Goal: Communication & Community: Answer question/provide support

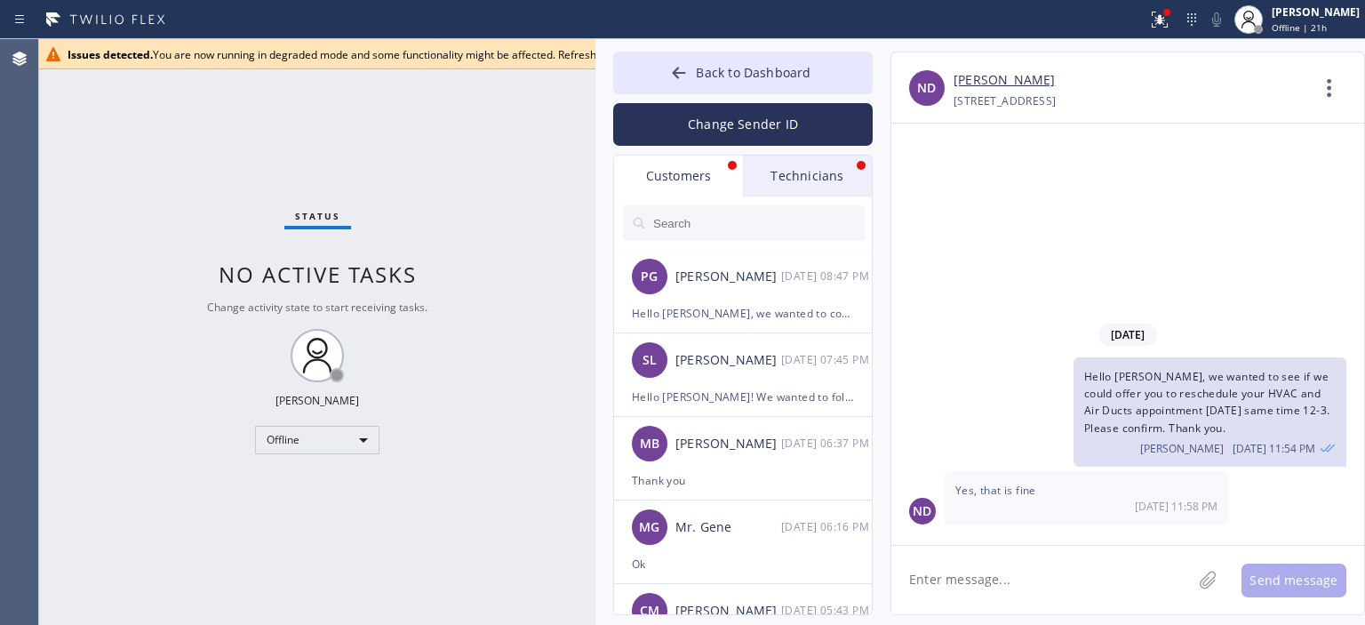
scroll to position [419, 0]
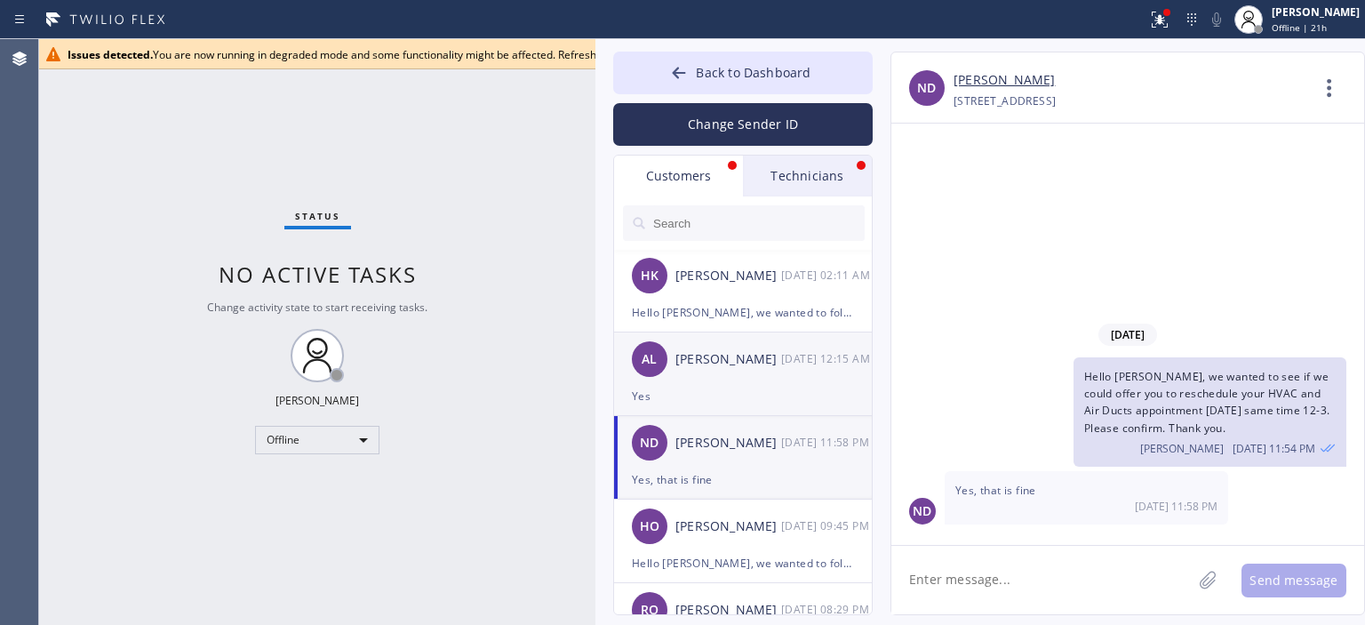
click at [722, 348] on div "AL [PERSON_NAME] [DATE] 12:15 AM" at bounding box center [744, 358] width 260 height 53
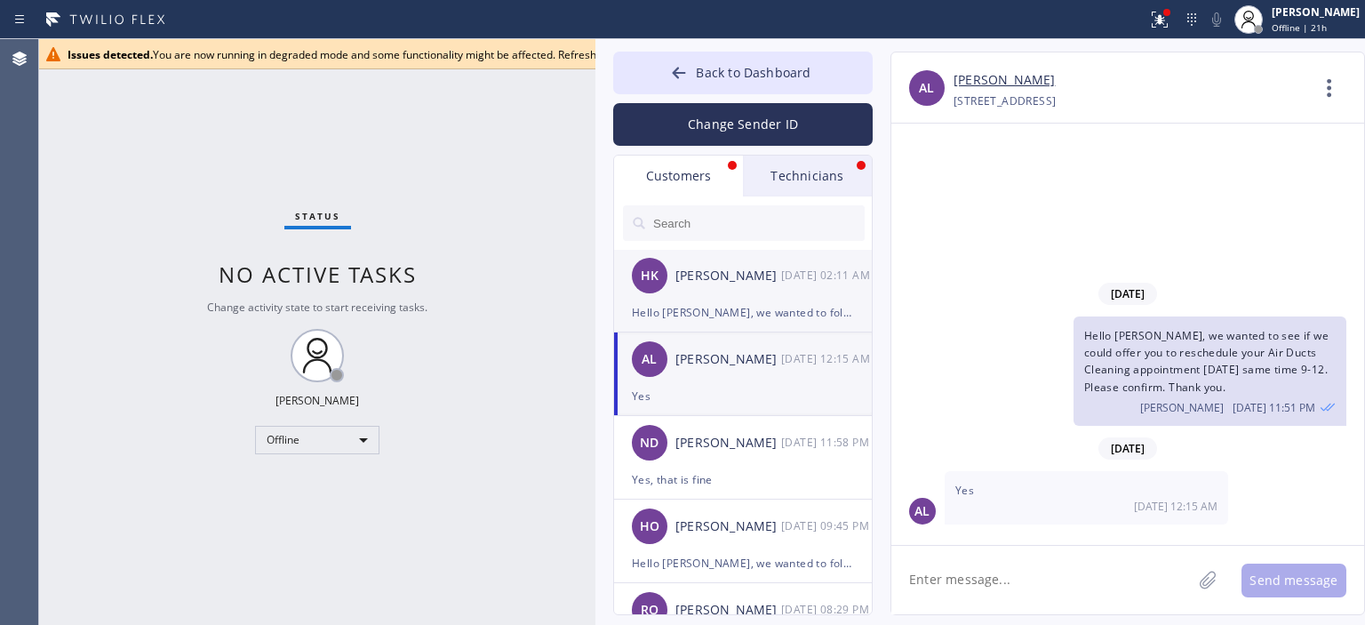
scroll to position [0, 0]
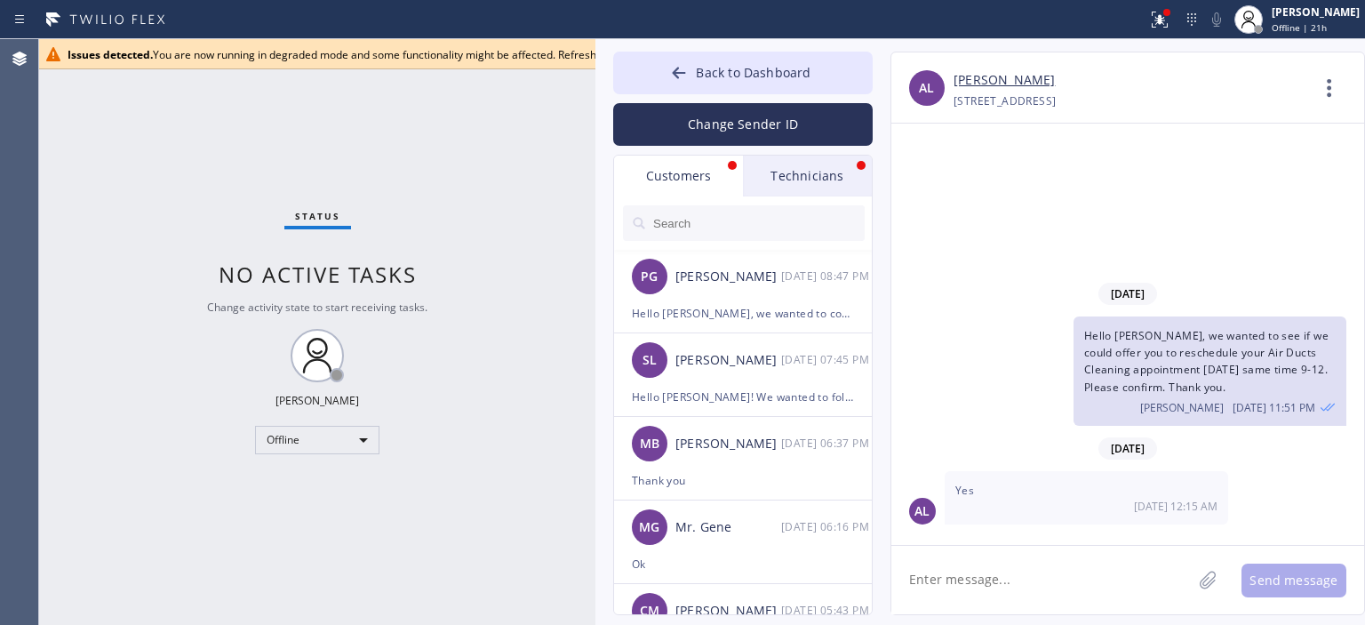
click at [756, 291] on div "PG [PERSON_NAME] [DATE] 08:47 PM" at bounding box center [744, 276] width 260 height 53
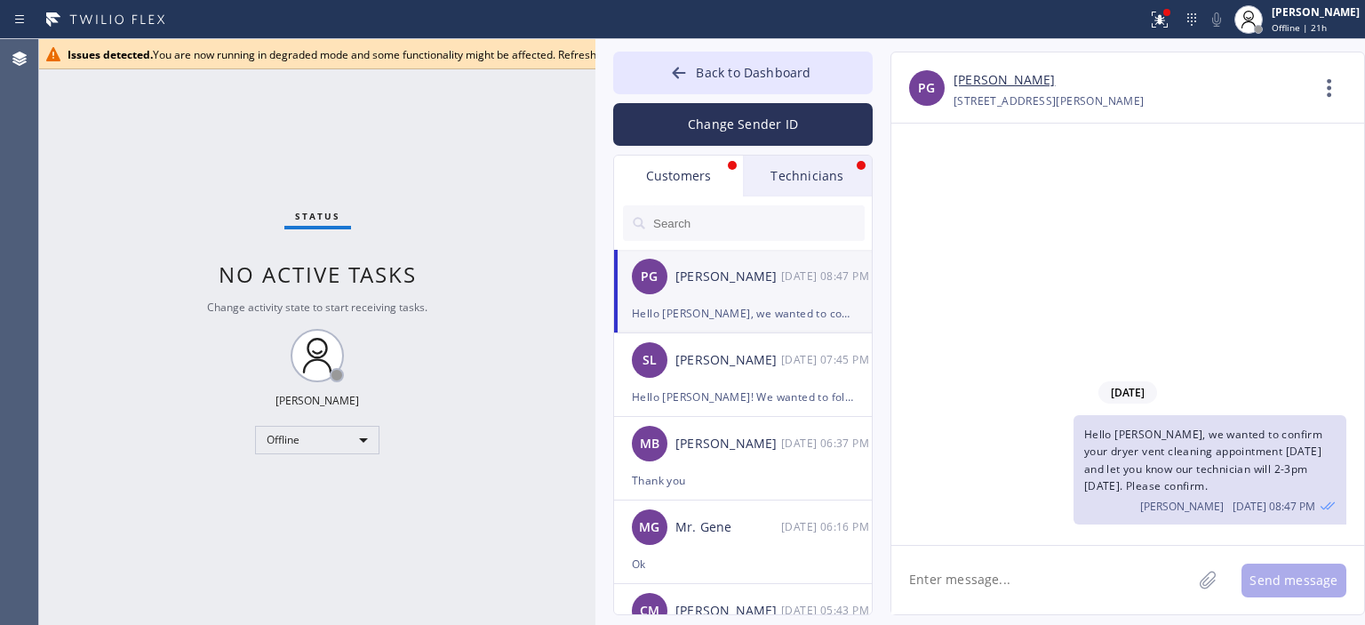
click at [528, 117] on div "Status No active tasks Change activity state to start receiving tasks. [PERSON_…" at bounding box center [317, 332] width 556 height 586
click at [562, 60] on div "Issues detected. You are now running in degraded mode and some functionality mi…" at bounding box center [598, 54] width 1060 height 15
click at [651, 70] on button "Back to Dashboard" at bounding box center [743, 73] width 260 height 43
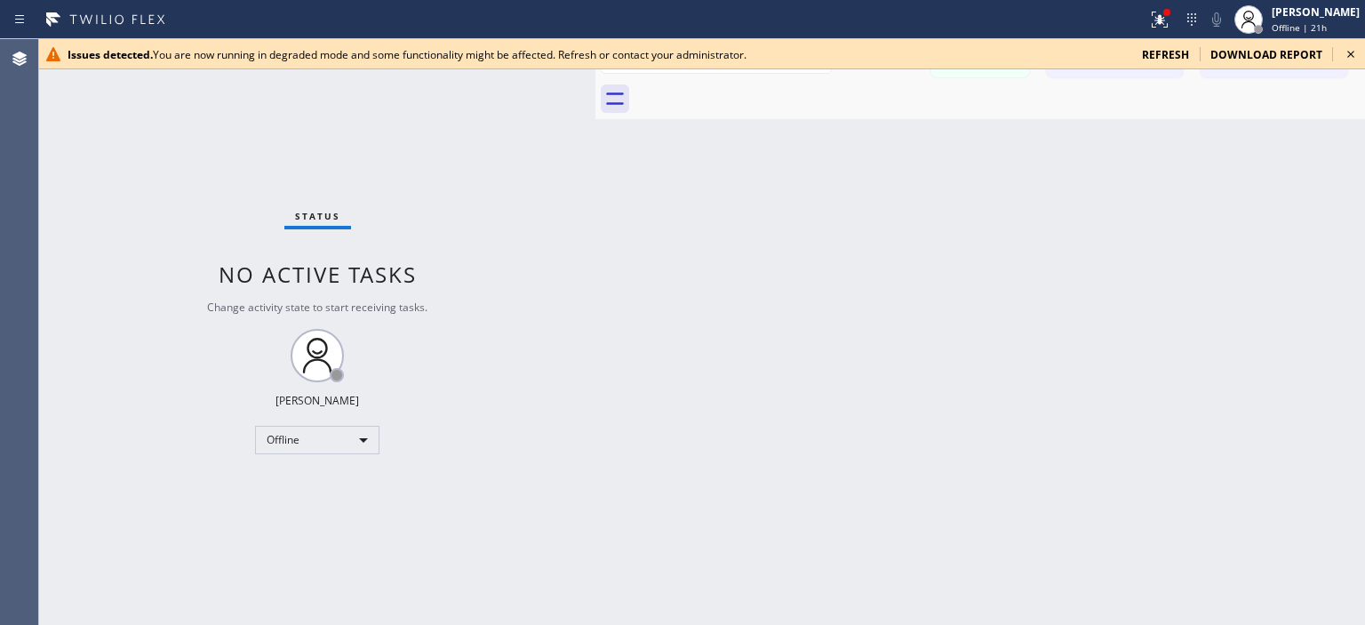
click at [1347, 57] on icon at bounding box center [1350, 54] width 21 height 21
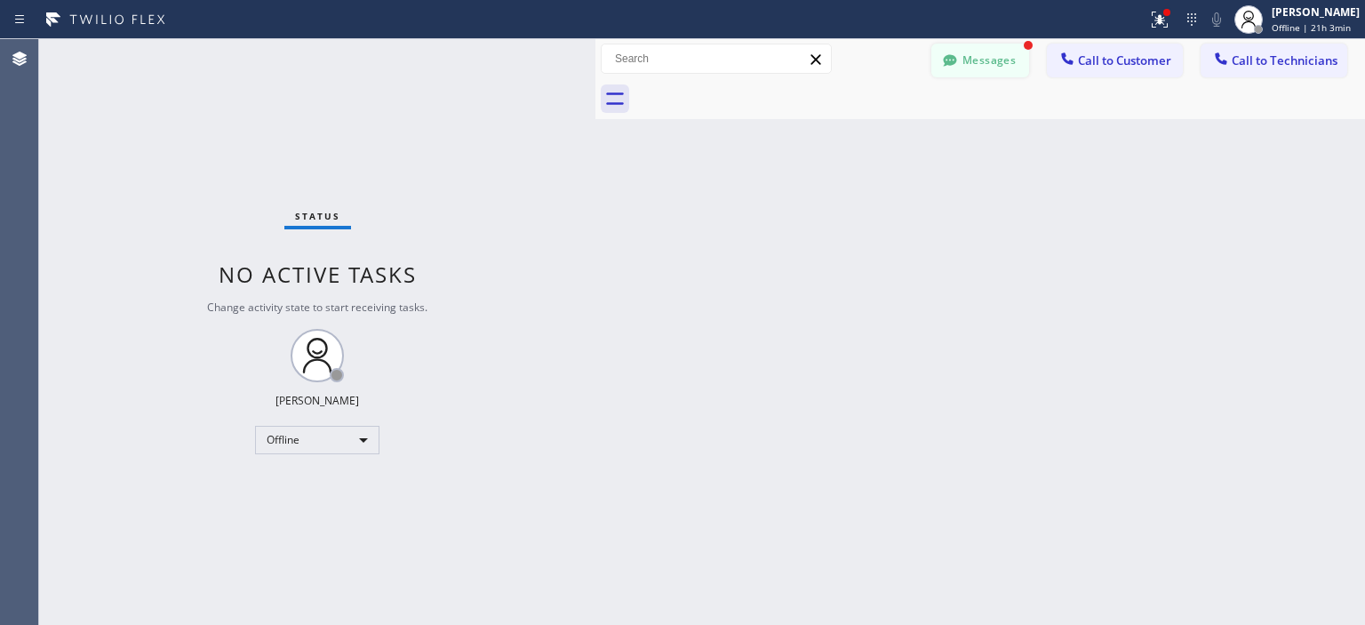
click at [982, 58] on button "Messages" at bounding box center [980, 61] width 98 height 34
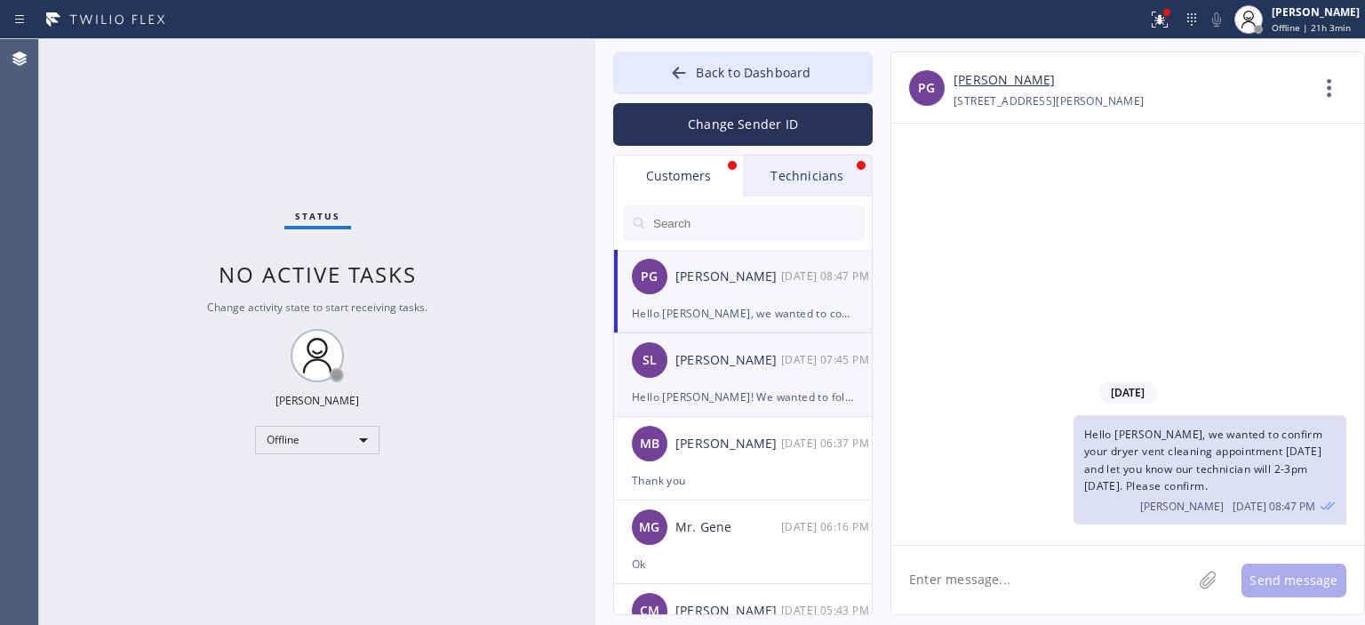
click at [699, 412] on li "SL [PERSON_NAME] [DATE] 07:45 PM Hello [PERSON_NAME]! We wanted to follow up on…" at bounding box center [744, 375] width 260 height 84
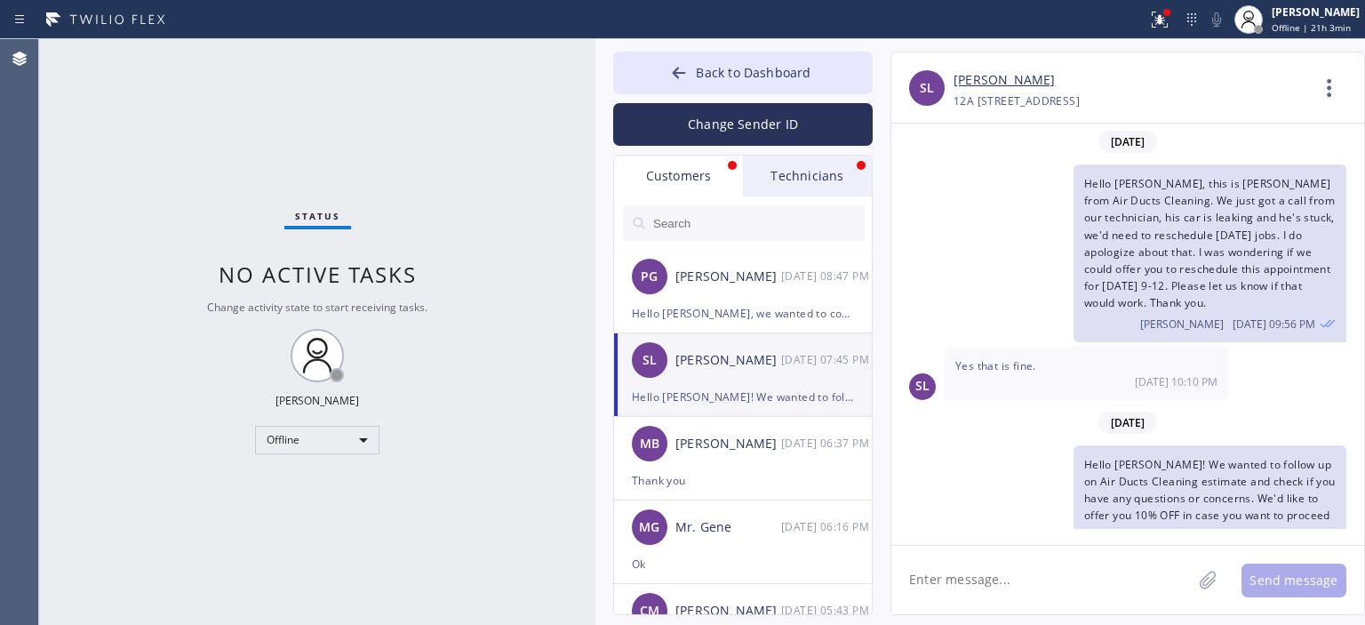
scroll to position [42, 0]
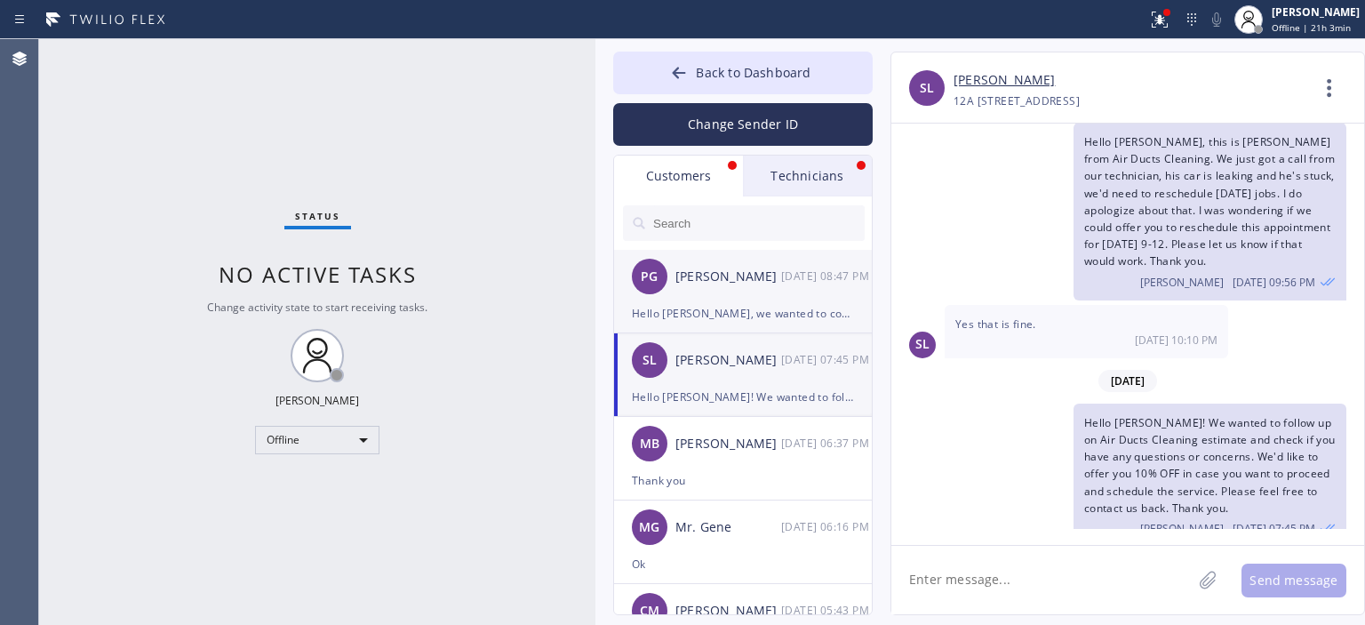
click at [789, 290] on div "PG [PERSON_NAME] [DATE] 08:47 PM" at bounding box center [744, 276] width 260 height 53
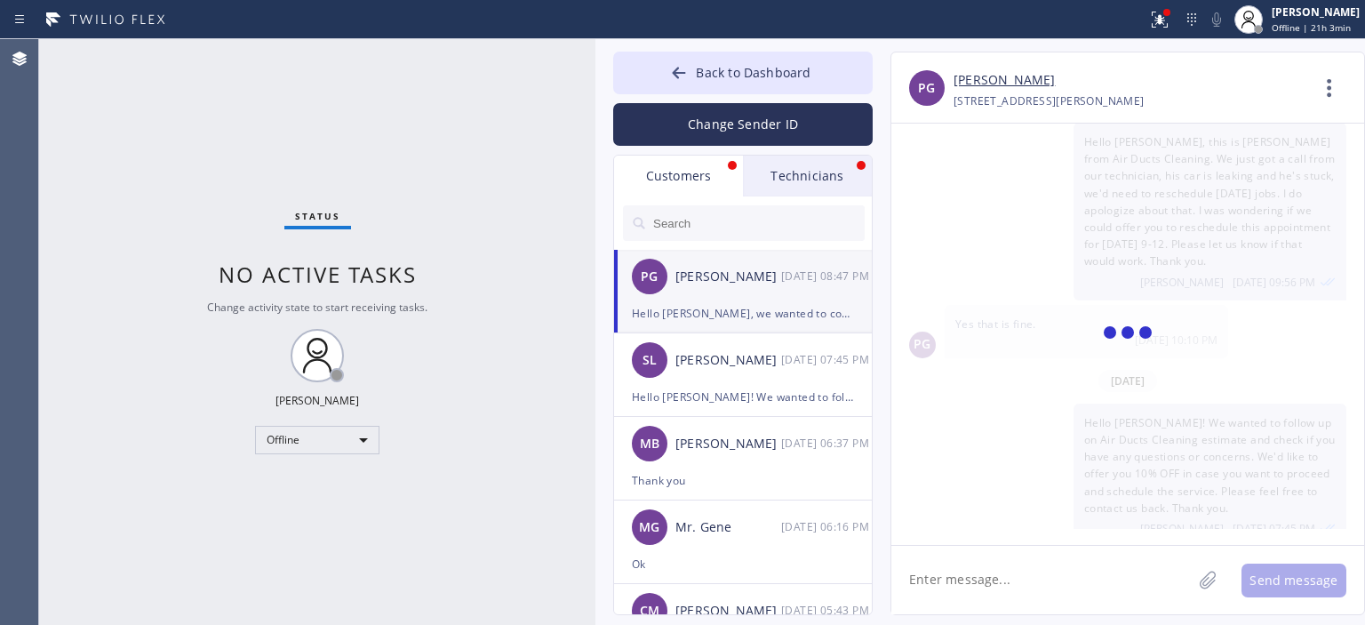
scroll to position [0, 0]
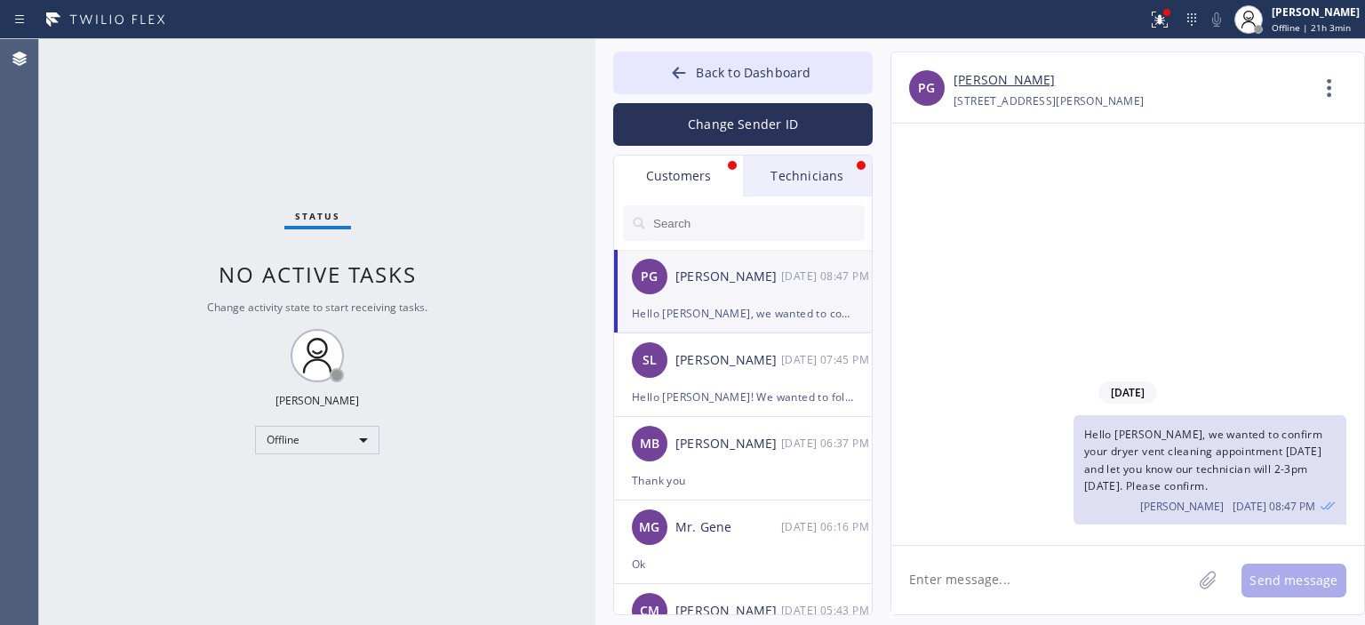
click at [825, 166] on div "Technicians" at bounding box center [807, 176] width 129 height 41
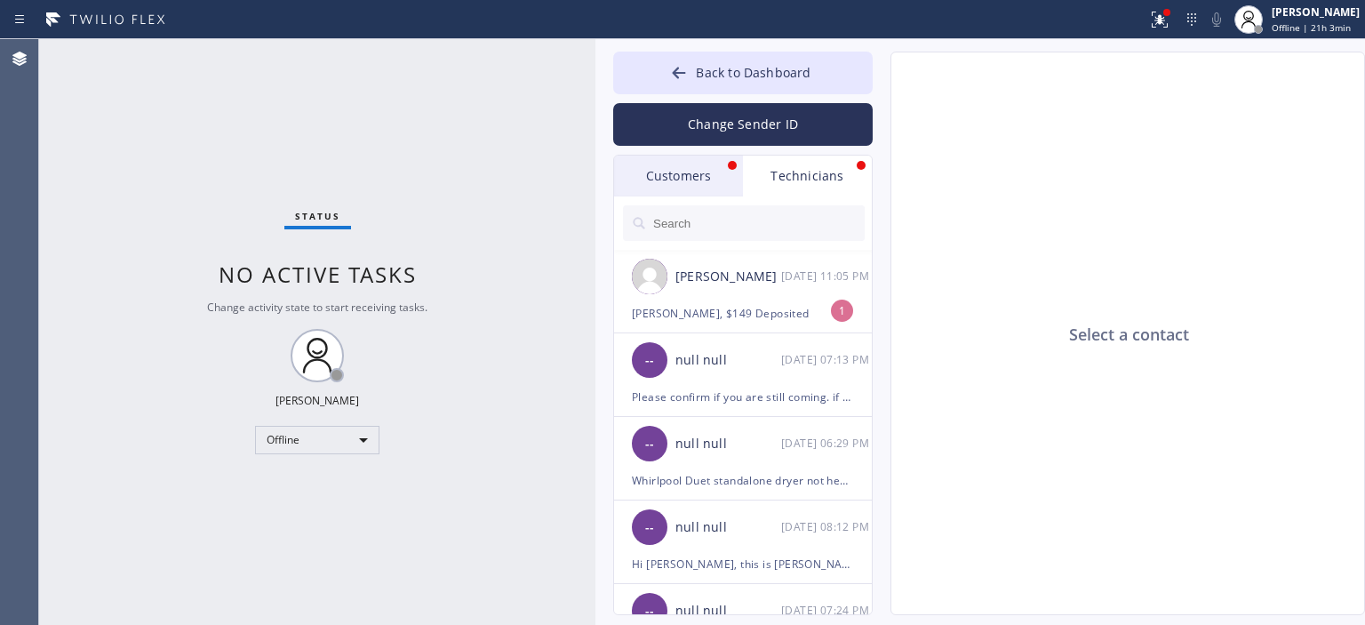
click at [700, 173] on div "Customers" at bounding box center [678, 176] width 129 height 41
